Goal: Task Accomplishment & Management: Use online tool/utility

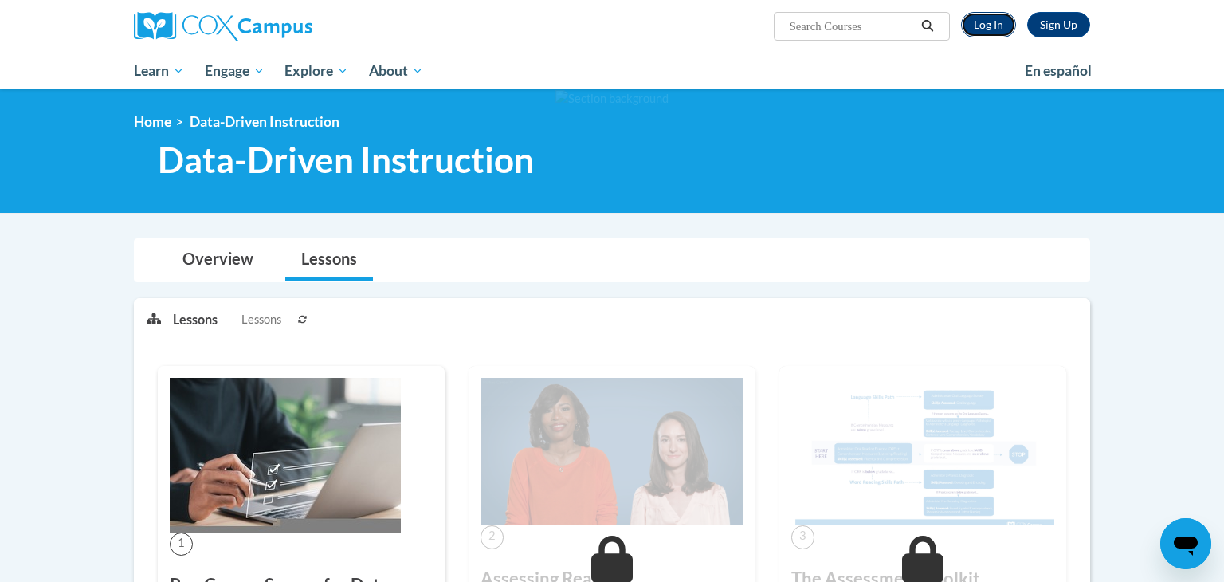
click at [981, 30] on link "Log In" at bounding box center [988, 24] width 55 height 25
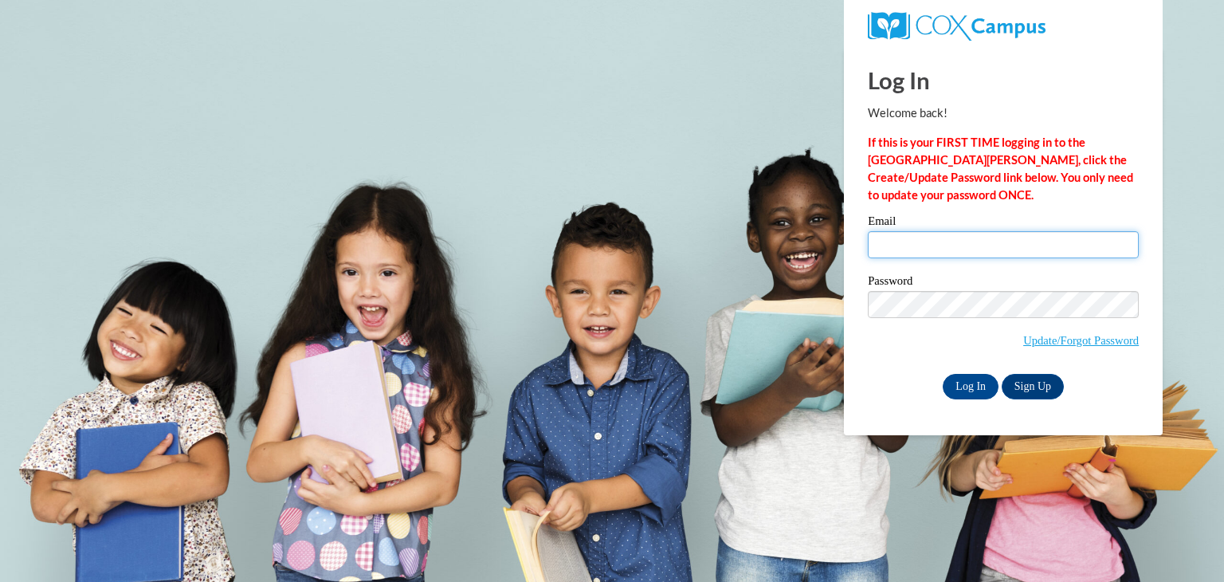
click at [913, 241] on input "Email" at bounding box center [1003, 244] width 271 height 27
type input "cora.snell@my.utsa.edu"
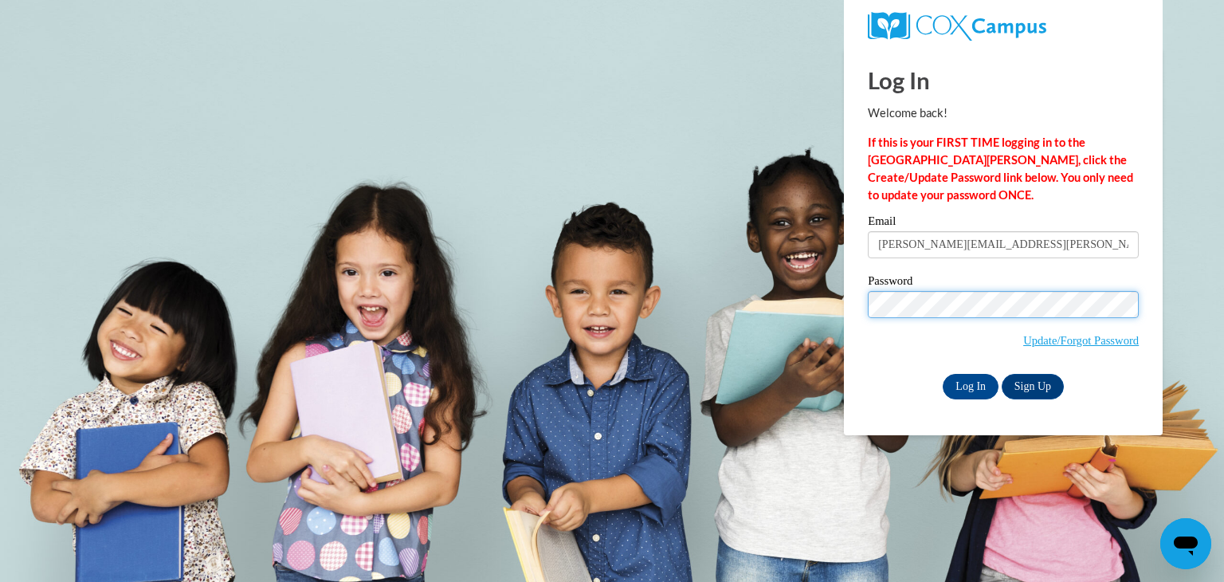
click at [942, 374] on input "Log In" at bounding box center [970, 386] width 56 height 25
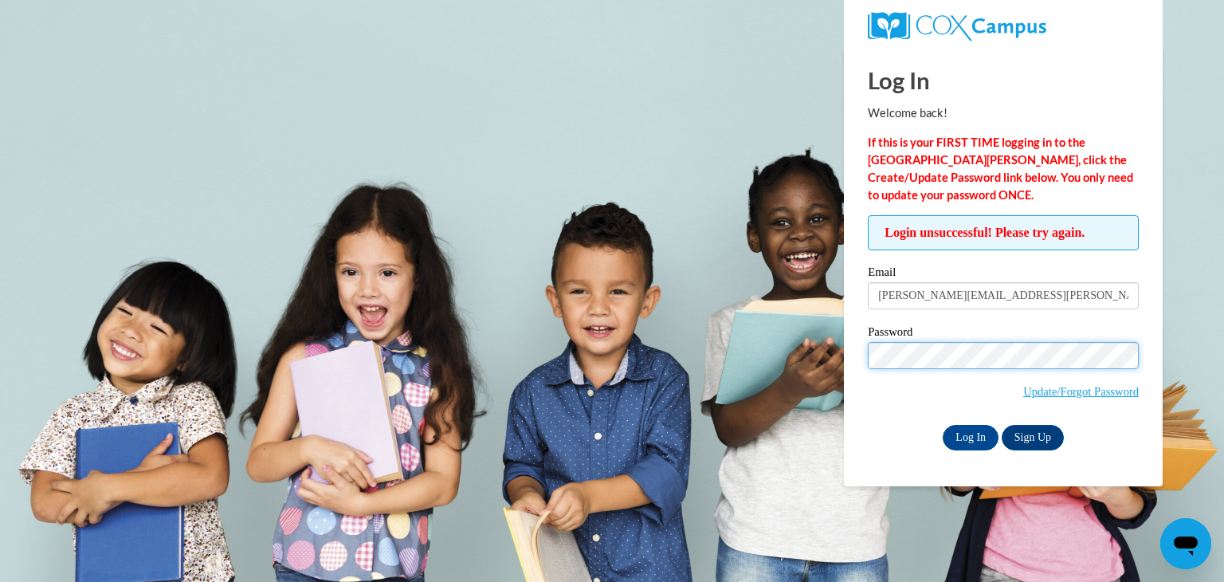
click at [942, 425] on input "Log In" at bounding box center [970, 437] width 56 height 25
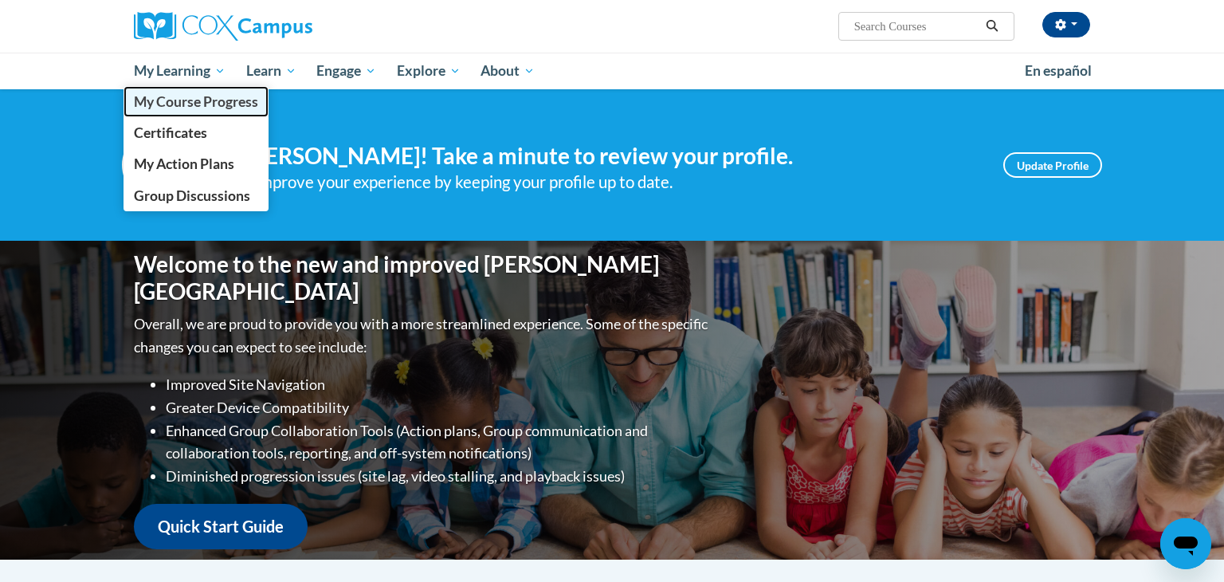
click at [192, 96] on span "My Course Progress" at bounding box center [196, 101] width 124 height 17
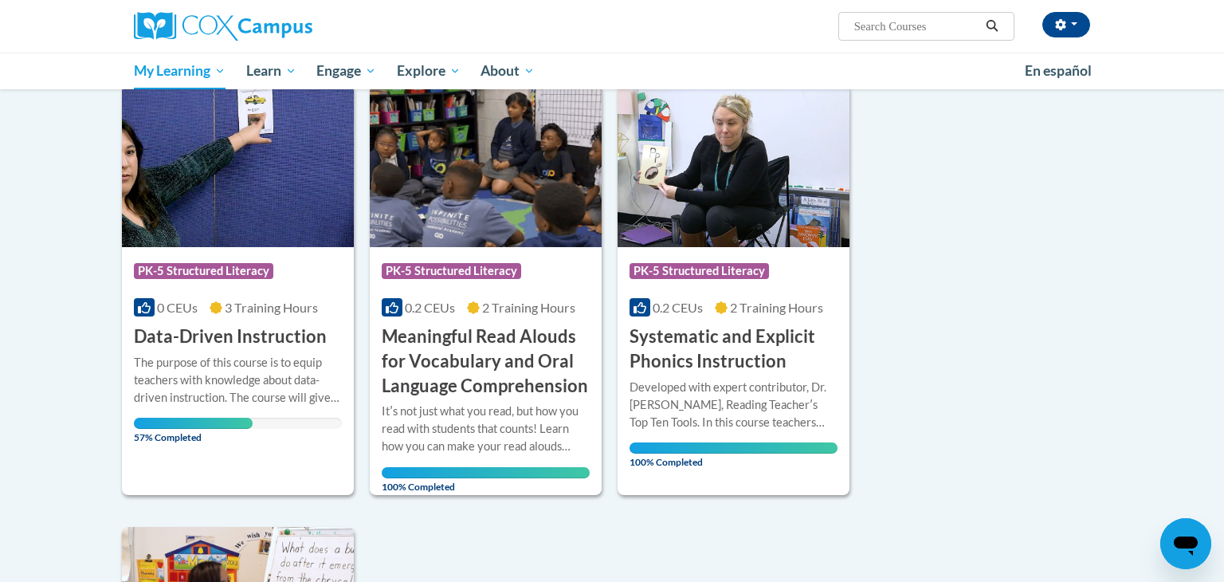
scroll to position [210, 0]
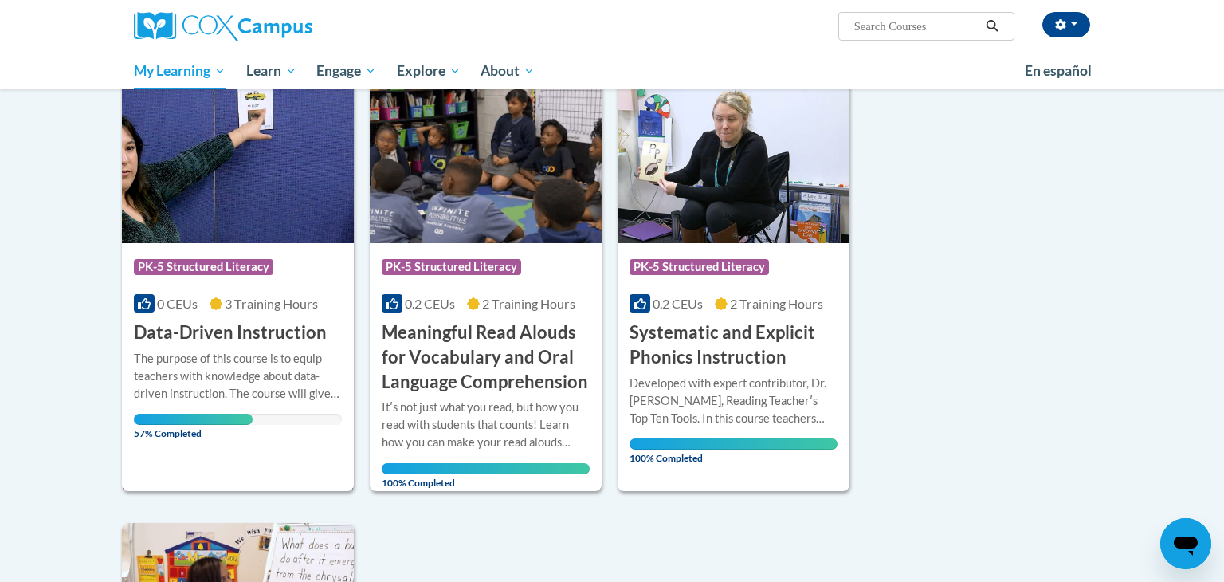
click at [225, 335] on h3 "Data-Driven Instruction" at bounding box center [230, 332] width 193 height 25
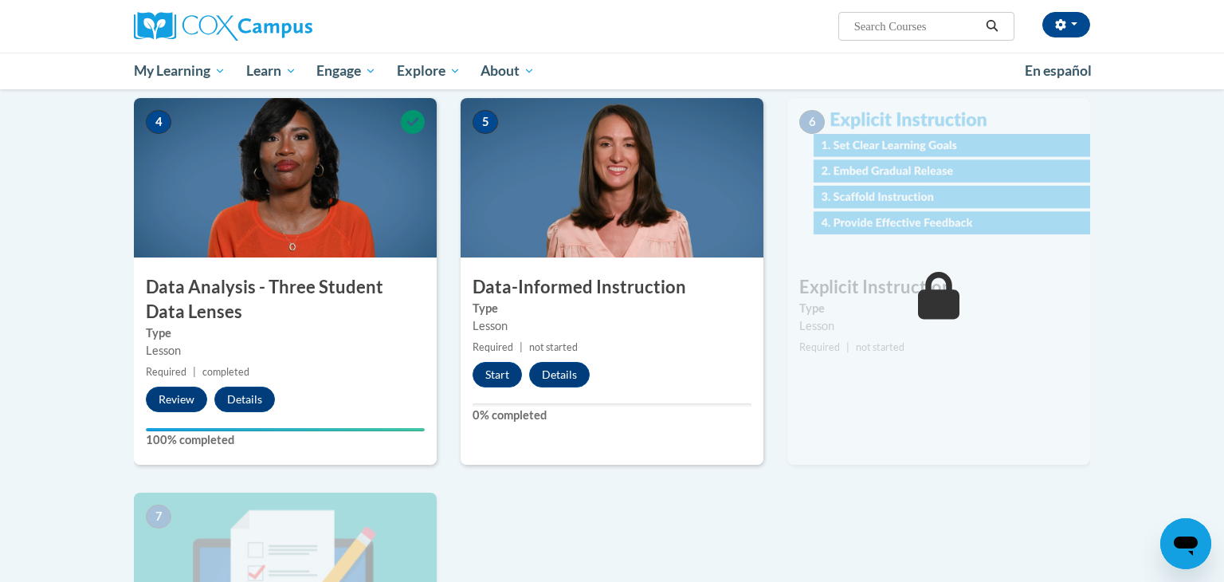
scroll to position [714, 0]
